Goal: Information Seeking & Learning: Learn about a topic

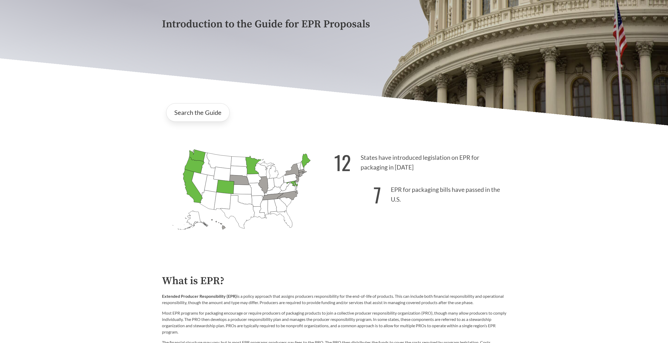
scroll to position [131, 0]
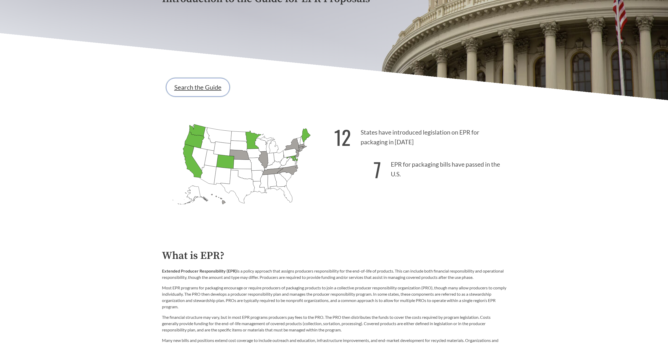
click at [202, 87] on link "Search the Guide" at bounding box center [198, 87] width 64 height 18
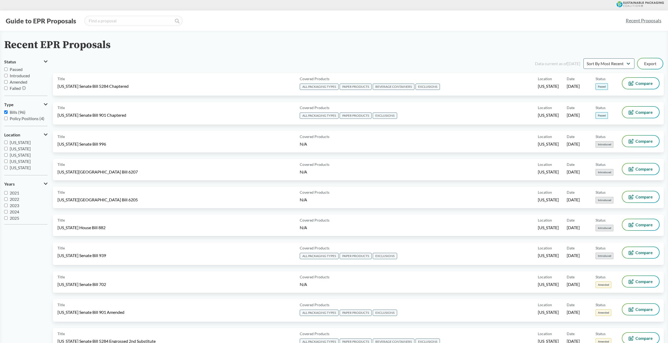
scroll to position [6, 0]
click at [6, 217] on input "2025" at bounding box center [5, 216] width 3 height 3
checkbox input "true"
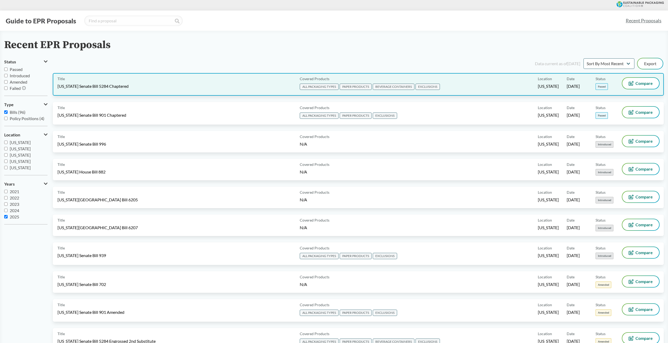
click at [265, 79] on div "Title [US_STATE] Senate Bill 5284 Chaptered" at bounding box center [178, 84] width 240 height 13
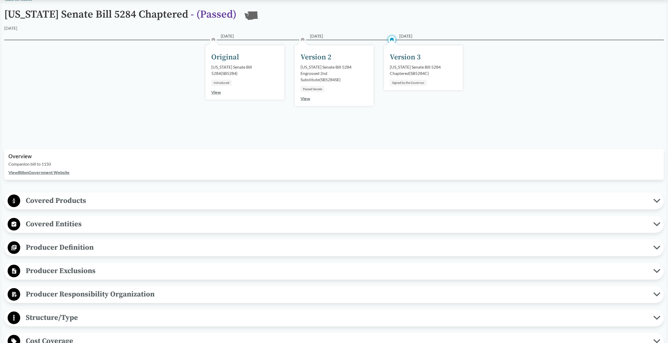
scroll to position [79, 0]
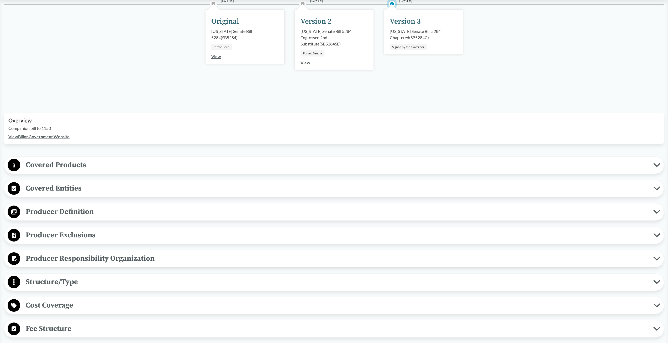
click at [89, 163] on span "Covered Products" at bounding box center [336, 165] width 633 height 12
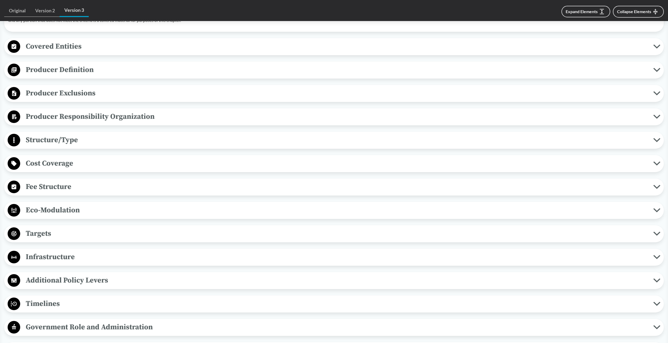
scroll to position [604, 0]
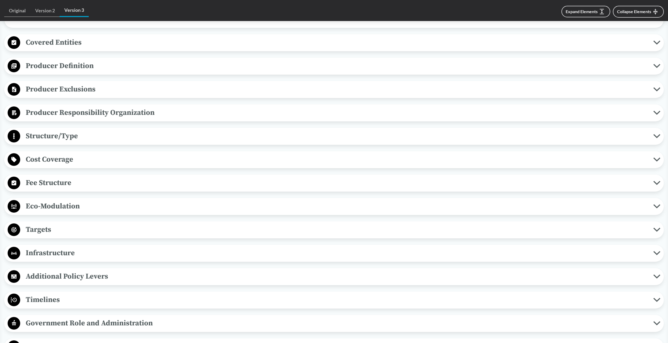
click at [84, 227] on span "Targets" at bounding box center [336, 229] width 633 height 12
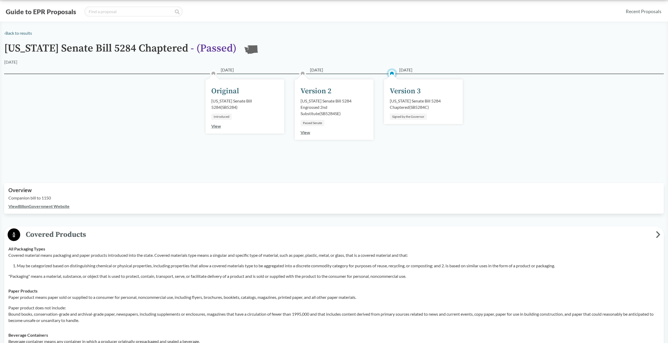
scroll to position [0, 0]
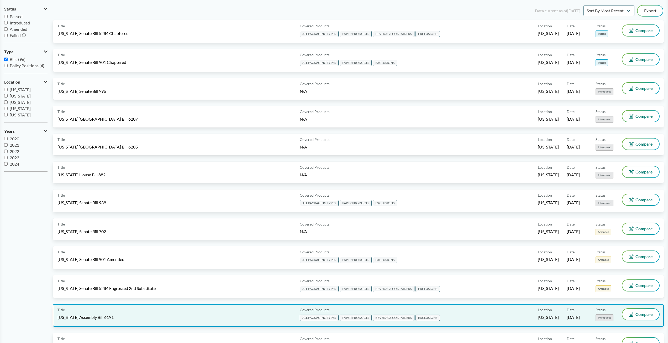
scroll to position [53, 0]
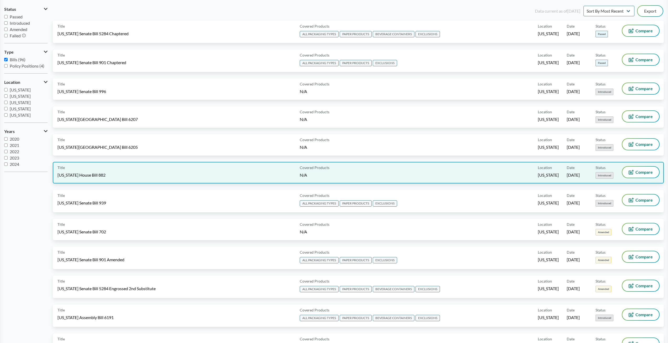
click at [205, 171] on div "Title [US_STATE] House Bill 882" at bounding box center [178, 172] width 240 height 12
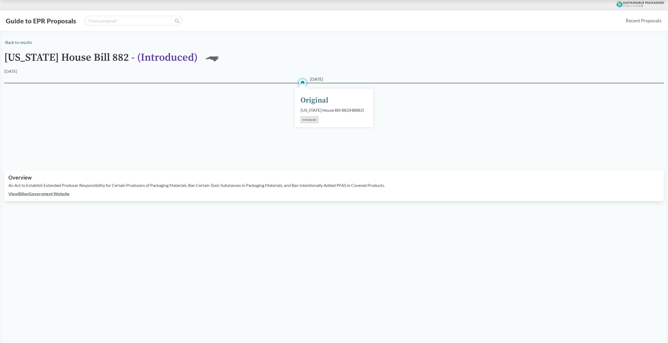
click at [64, 196] on link "View Bill on Government Website" at bounding box center [38, 193] width 61 height 5
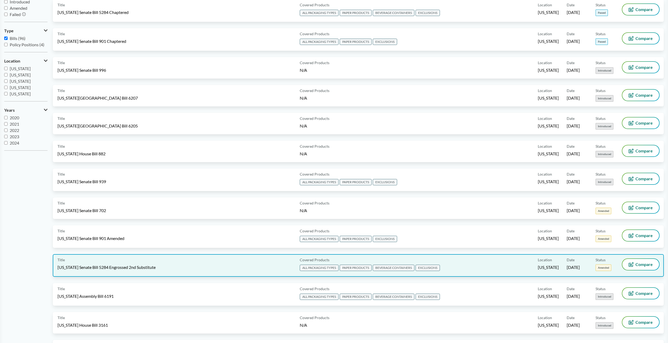
scroll to position [79, 0]
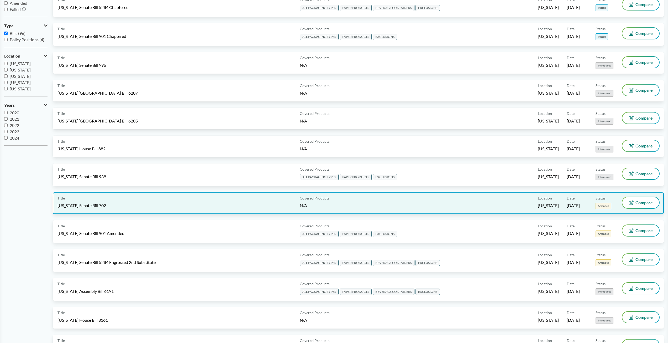
click at [217, 202] on div "Title [US_STATE] Senate Bill 702" at bounding box center [178, 203] width 240 height 12
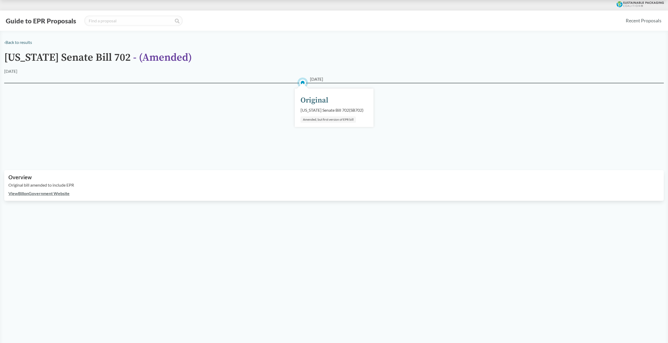
click at [43, 193] on link "View Bill on Government Website" at bounding box center [38, 193] width 61 height 5
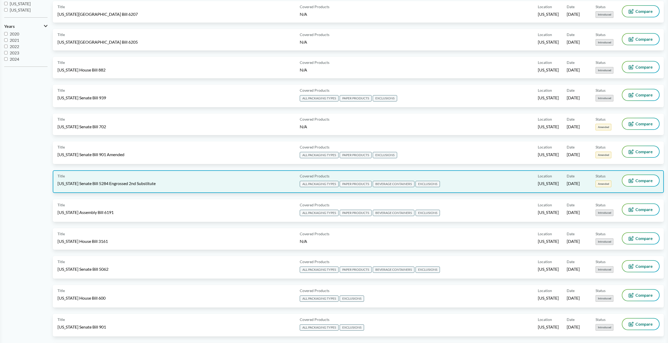
scroll to position [184, 0]
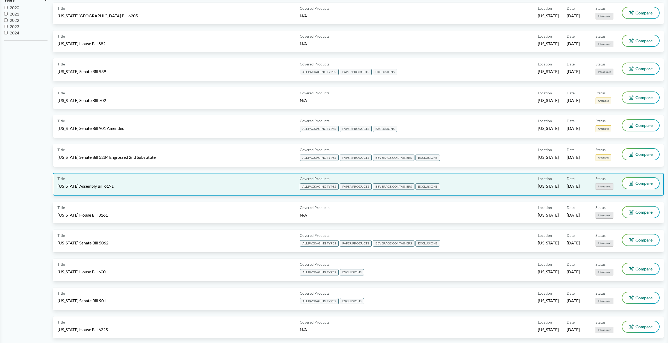
click at [269, 185] on div "Title [US_STATE] Assembly Bill 6191" at bounding box center [178, 183] width 240 height 13
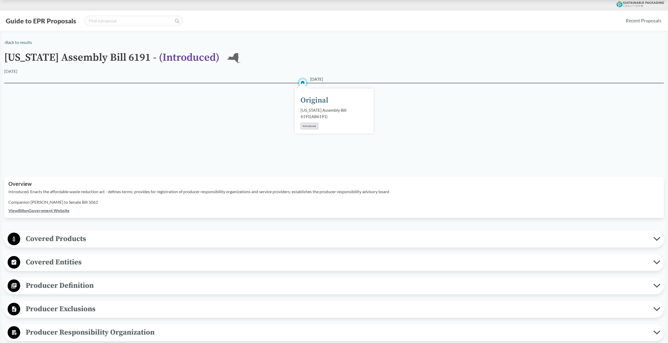
click at [56, 210] on link "View Bill on Government Website" at bounding box center [38, 210] width 61 height 5
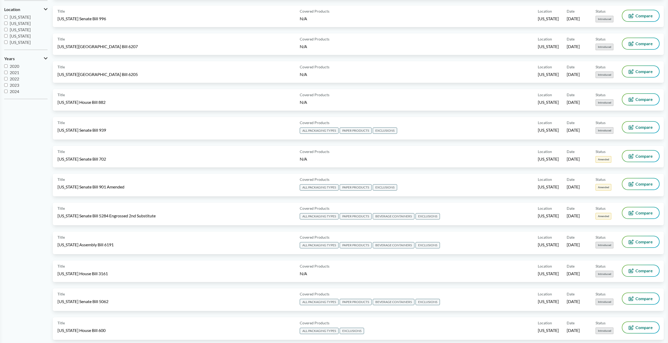
scroll to position [158, 0]
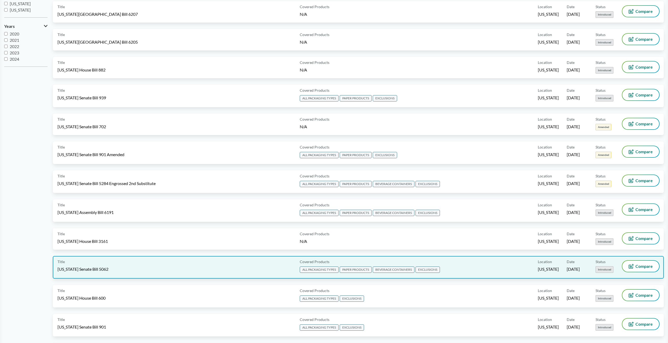
click at [142, 266] on div "Title [US_STATE] Senate Bill 5062" at bounding box center [178, 266] width 240 height 13
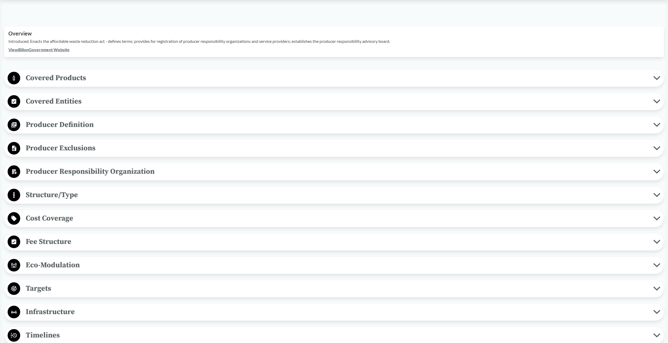
scroll to position [158, 0]
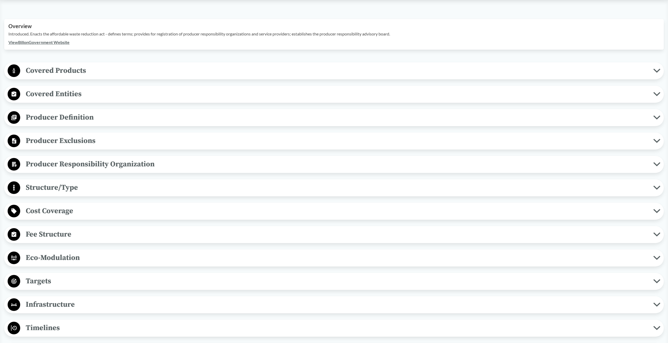
click at [65, 275] on span "Targets" at bounding box center [336, 281] width 633 height 12
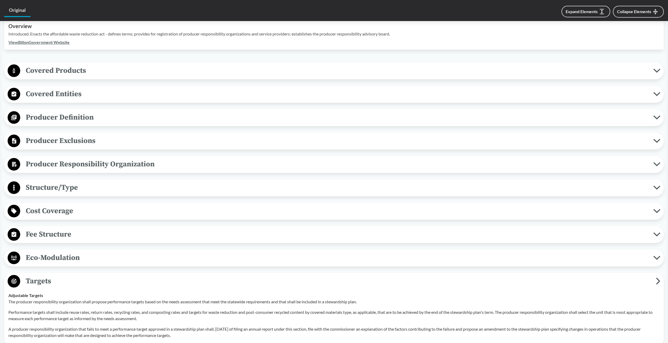
scroll to position [210, 0]
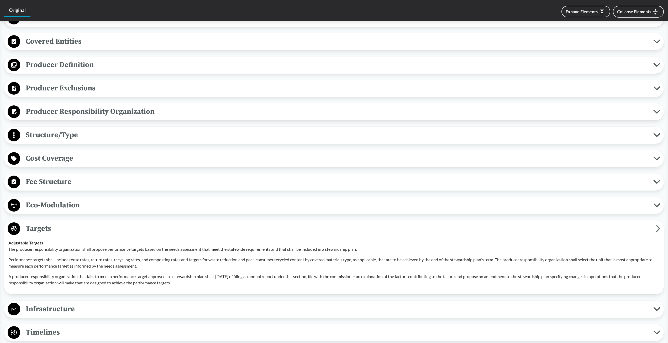
click at [84, 326] on span "Timelines" at bounding box center [336, 332] width 633 height 12
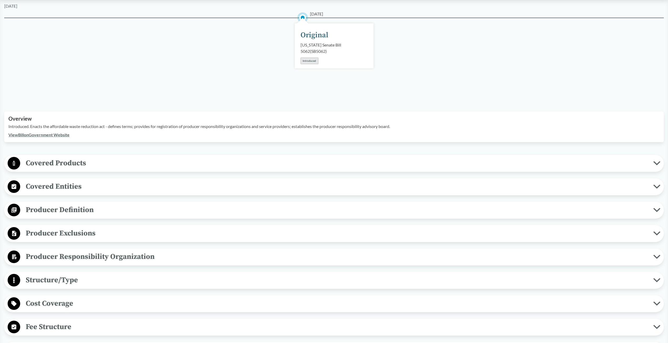
scroll to position [53, 0]
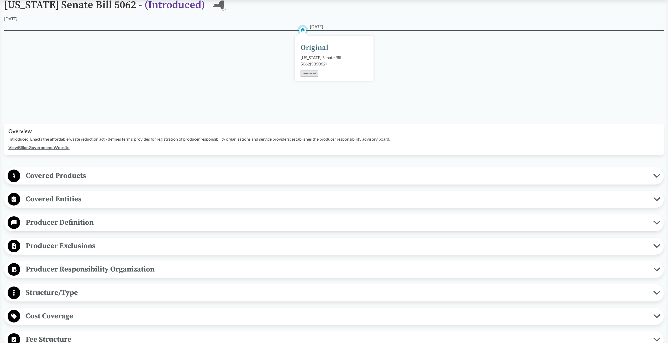
click at [84, 170] on span "Covered Products" at bounding box center [336, 176] width 633 height 12
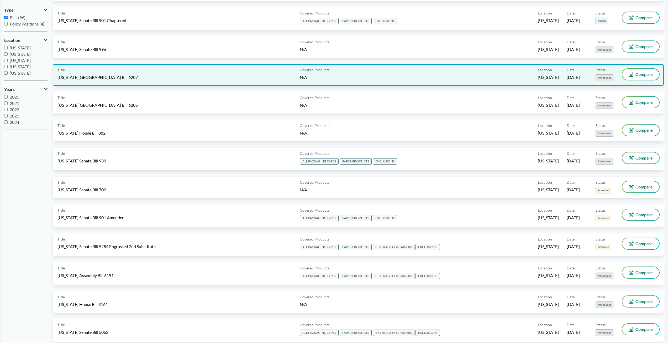
scroll to position [158, 0]
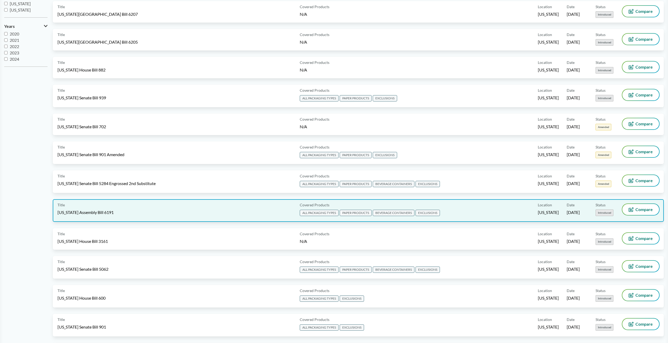
click at [133, 205] on div "Title [US_STATE] Assembly Bill 6191" at bounding box center [178, 210] width 240 height 13
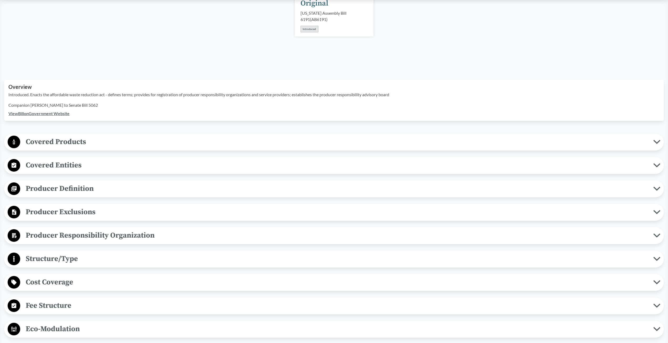
scroll to position [26, 0]
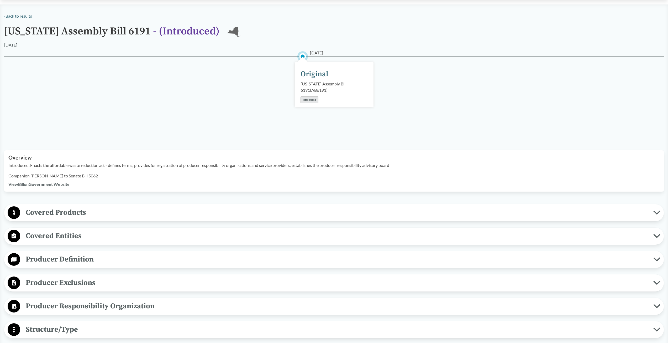
click at [48, 186] on link "View Bill on Government Website" at bounding box center [38, 183] width 61 height 5
